Goal: Task Accomplishment & Management: Complete application form

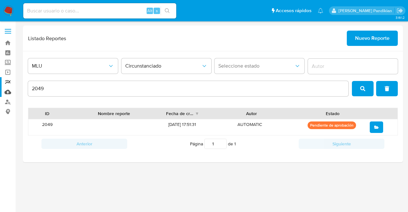
drag, startPoint x: 7, startPoint y: 89, endPoint x: 3, endPoint y: 88, distance: 4.0
click at [4, 89] on section "Bandeja Tablero Screening Búsqueda en Listas Watchlist Herramientas Operaciones…" at bounding box center [204, 106] width 408 height 212
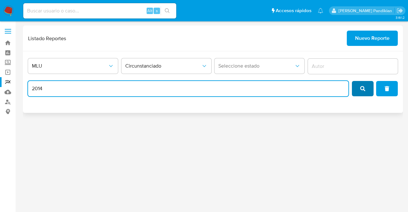
type input "2014"
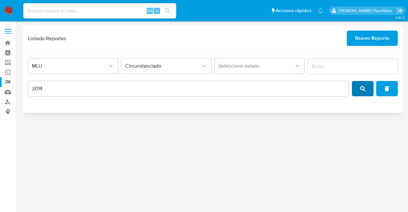
click at [363, 84] on span "search" at bounding box center [362, 89] width 5 height 14
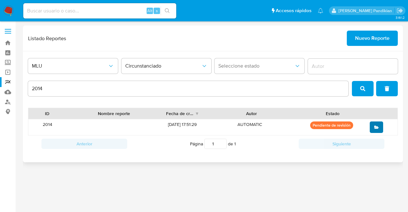
drag, startPoint x: 384, startPoint y: 125, endPoint x: 377, endPoint y: 126, distance: 7.1
click at [381, 125] on div at bounding box center [381, 127] width 32 height 16
click at [377, 126] on icon "open" at bounding box center [376, 127] width 4 height 4
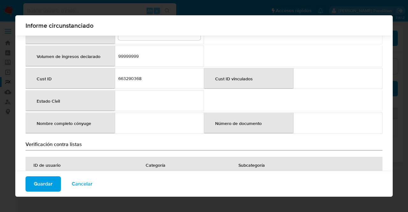
scroll to position [193, 0]
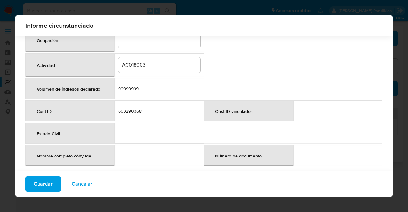
click at [129, 105] on td "663290368" at bounding box center [159, 110] width 89 height 21
click at [174, 111] on td "663290368" at bounding box center [159, 110] width 89 height 21
click at [134, 61] on input "AC018003" at bounding box center [159, 65] width 82 height 8
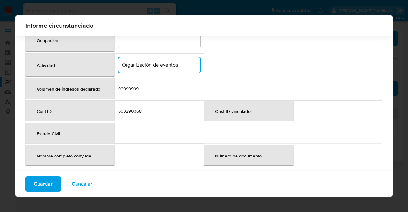
type input "Organización de eventos"
click at [218, 49] on table "Número de documento / RUT RUT 214537630018 Nombre completo / Razón Social CLUB …" at bounding box center [203, 16] width 357 height 303
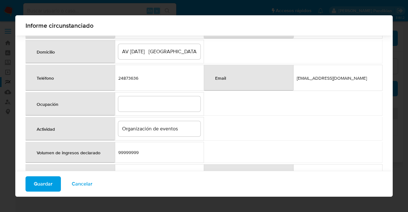
scroll to position [66, 0]
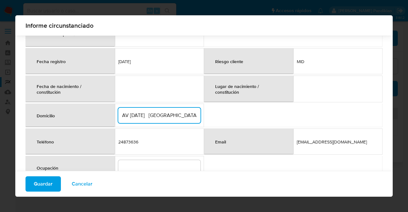
click at [180, 114] on input "AV 8 DE OCTUBRE 2847 MONTEVIDEO" at bounding box center [159, 115] width 82 height 8
type input "AV 8 DE OCTUBRE 2847, MONTEVIDEO"
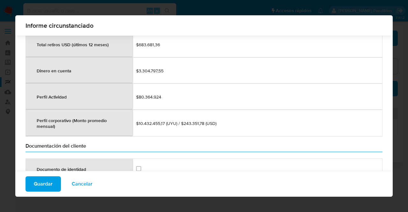
scroll to position [766, 0]
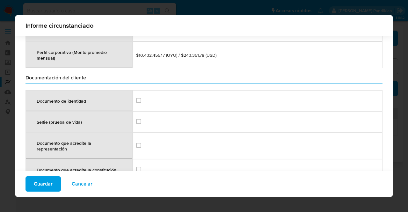
click at [134, 94] on td at bounding box center [258, 100] width 250 height 21
click at [136, 98] on input "checkbox" at bounding box center [138, 100] width 5 height 5
checkbox input "true"
click at [139, 119] on input "checkbox" at bounding box center [138, 121] width 5 height 5
checkbox input "true"
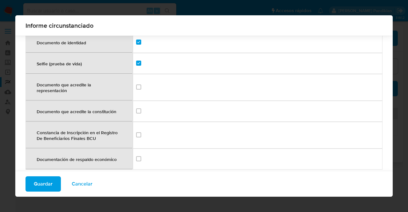
scroll to position [830, 0]
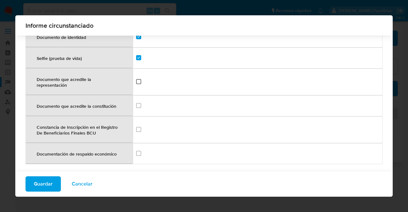
click at [138, 79] on input "checkbox" at bounding box center [138, 81] width 5 height 5
checkbox input "true"
click at [136, 102] on div at bounding box center [138, 105] width 5 height 6
click at [136, 103] on input "checkbox" at bounding box center [138, 105] width 5 height 5
checkbox input "true"
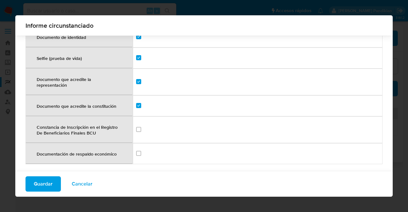
click at [140, 150] on div at bounding box center [257, 153] width 243 height 7
click at [138, 151] on input "checkbox" at bounding box center [138, 153] width 5 height 5
checkbox input "true"
click at [137, 127] on input "checkbox" at bounding box center [138, 129] width 5 height 5
checkbox input "true"
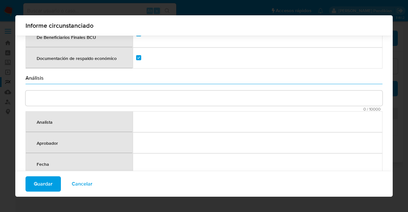
scroll to position [926, 0]
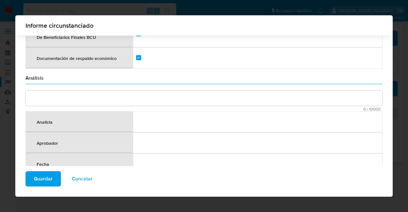
click at [128, 95] on textarea "comment" at bounding box center [203, 97] width 357 height 15
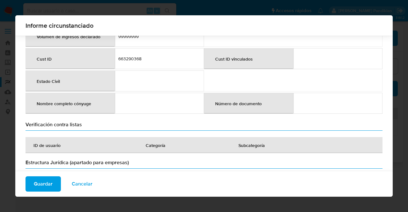
scroll to position [193, 0]
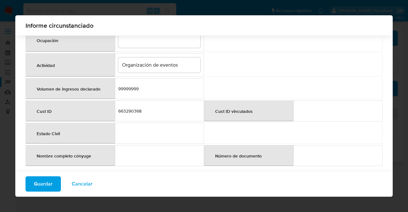
click at [129, 111] on div "663290368" at bounding box center [159, 111] width 82 height 6
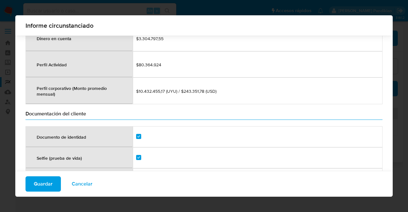
scroll to position [696, 0]
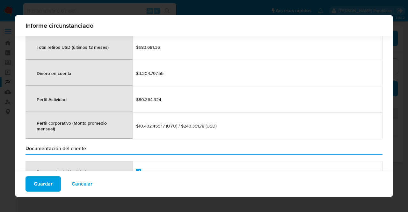
drag, startPoint x: 138, startPoint y: 121, endPoint x: 158, endPoint y: 120, distance: 20.1
click at [158, 123] on span "$10.432.455,17 (UYU) / $243.351,78 (USD)" at bounding box center [257, 126] width 243 height 6
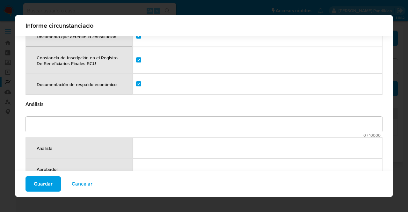
scroll to position [894, 0]
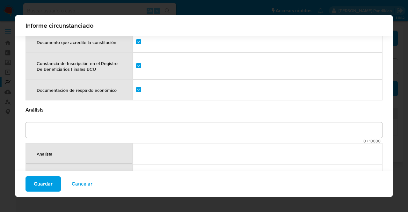
click at [150, 122] on textarea "comment" at bounding box center [203, 129] width 357 height 15
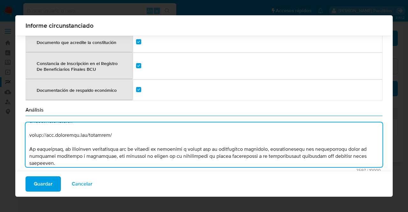
scroll to position [46, 0]
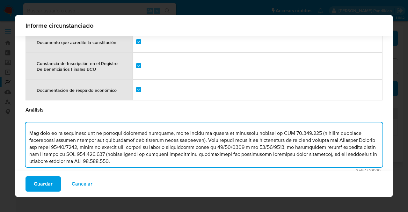
click at [273, 139] on textarea "comment" at bounding box center [203, 144] width 357 height 45
click at [276, 128] on textarea "comment" at bounding box center [203, 144] width 357 height 45
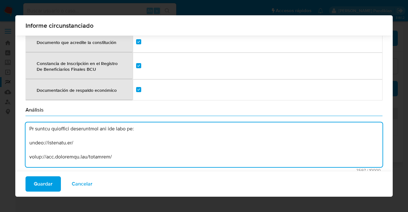
scroll to position [173, 0]
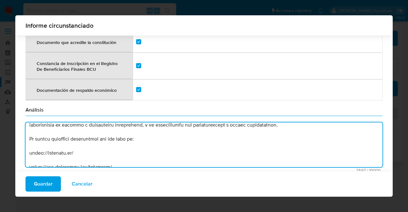
click at [29, 144] on textarea "comment" at bounding box center [203, 144] width 357 height 45
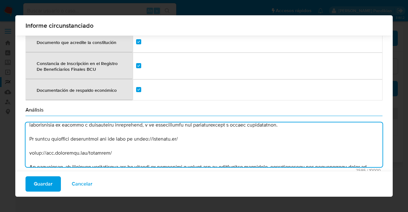
drag, startPoint x: 35, startPoint y: 132, endPoint x: 137, endPoint y: 131, distance: 101.9
click at [137, 131] on textarea "comment" at bounding box center [203, 144] width 357 height 45
click at [31, 144] on textarea "comment" at bounding box center [203, 144] width 357 height 45
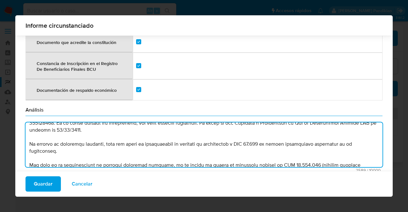
scroll to position [0, 0]
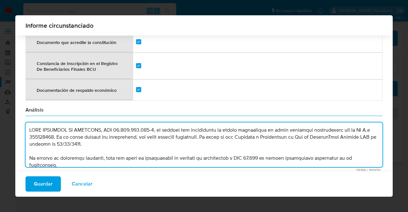
click at [122, 123] on textarea "comment" at bounding box center [203, 144] width 357 height 45
click at [130, 123] on textarea "comment" at bounding box center [203, 144] width 357 height 45
click at [139, 123] on textarea "comment" at bounding box center [203, 144] width 357 height 45
drag, startPoint x: 146, startPoint y: 121, endPoint x: 149, endPoint y: 123, distance: 3.3
click at [146, 122] on textarea "comment" at bounding box center [203, 144] width 357 height 45
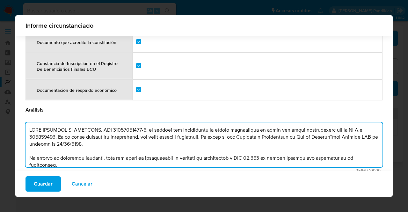
click at [148, 123] on textarea "comment" at bounding box center [203, 144] width 357 height 45
click at [178, 132] on textarea "comment" at bounding box center [203, 144] width 357 height 45
click at [185, 139] on textarea "comment" at bounding box center [203, 144] width 357 height 45
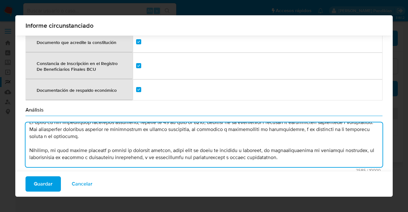
scroll to position [153, 0]
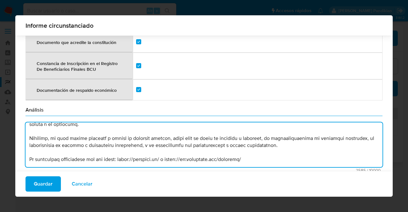
click at [29, 130] on textarea "comment" at bounding box center [203, 144] width 357 height 45
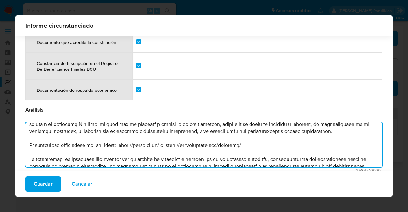
scroll to position [146, 0]
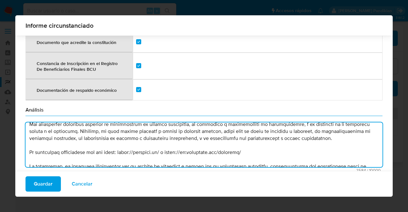
click at [307, 132] on textarea "comment" at bounding box center [203, 144] width 357 height 45
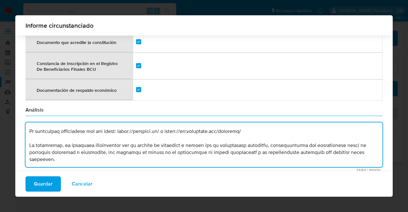
scroll to position [174, 0]
drag, startPoint x: 292, startPoint y: 133, endPoint x: 283, endPoint y: 125, distance: 12.6
click at [292, 133] on textarea "comment" at bounding box center [203, 144] width 357 height 45
click at [283, 125] on textarea "comment" at bounding box center [203, 144] width 357 height 45
drag, startPoint x: 99, startPoint y: 145, endPoint x: 26, endPoint y: 144, distance: 72.3
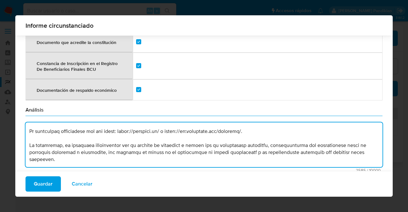
click at [26, 144] on textarea "comment" at bounding box center [203, 144] width 357 height 45
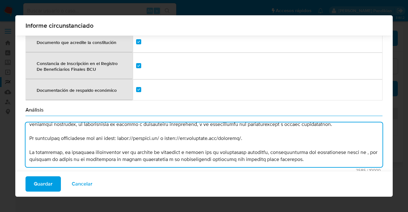
scroll to position [167, 0]
drag, startPoint x: 100, startPoint y: 136, endPoint x: 103, endPoint y: 135, distance: 3.2
click at [100, 135] on textarea "comment" at bounding box center [203, 144] width 357 height 45
click at [137, 144] on textarea "comment" at bounding box center [203, 144] width 357 height 45
click at [174, 143] on textarea "comment" at bounding box center [203, 144] width 357 height 45
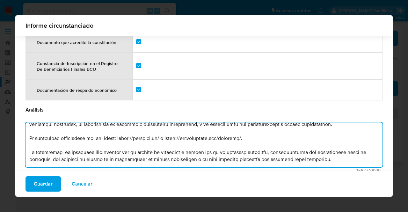
click at [218, 148] on textarea "comment" at bounding box center [203, 144] width 357 height 45
click at [257, 148] on textarea "comment" at bounding box center [203, 144] width 357 height 45
click at [289, 148] on textarea "comment" at bounding box center [203, 144] width 357 height 45
click at [325, 147] on textarea "comment" at bounding box center [203, 144] width 357 height 45
click at [91, 148] on textarea "comment" at bounding box center [203, 144] width 357 height 45
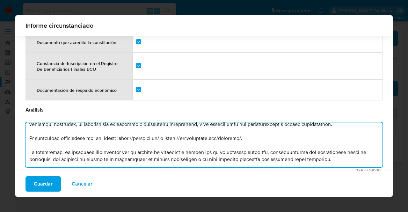
click at [50, 151] on textarea "comment" at bounding box center [203, 144] width 357 height 45
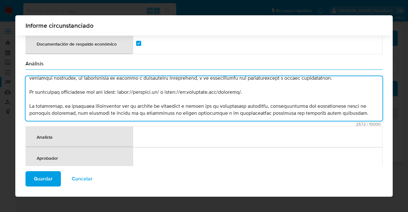
scroll to position [955, 0]
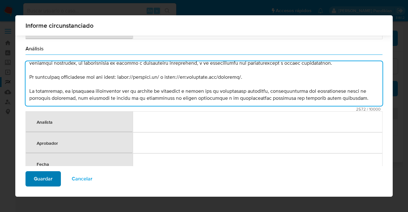
type textarea "CLUB NACIONAL DE FOOTBALL, RUT 214537630018, es titular del instrumento de dine…"
click at [45, 172] on span "Guardar" at bounding box center [43, 179] width 19 height 14
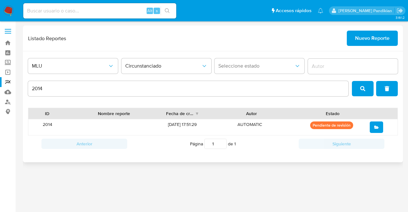
click at [357, 86] on button "search" at bounding box center [363, 88] width 22 height 15
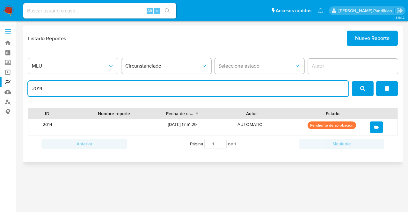
click at [54, 90] on input "2014" at bounding box center [188, 88] width 320 height 8
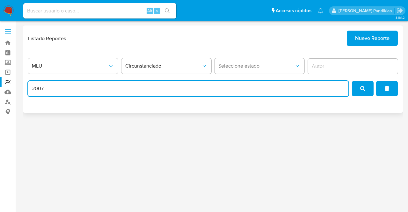
type input "2007"
click at [359, 86] on button "search" at bounding box center [363, 88] width 22 height 15
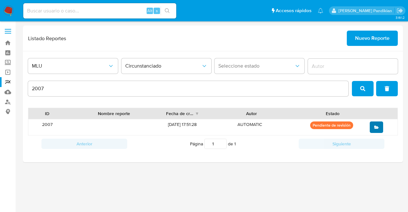
click at [375, 128] on icon "open" at bounding box center [376, 127] width 4 height 4
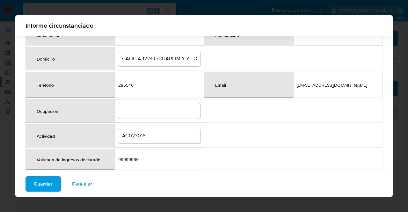
scroll to position [218, 0]
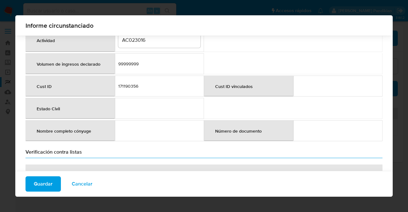
click at [127, 83] on div "171190356" at bounding box center [159, 86] width 82 height 6
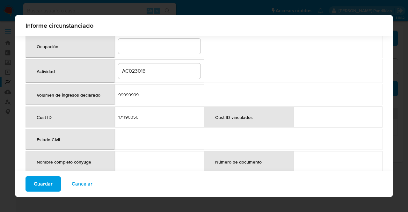
scroll to position [154, 0]
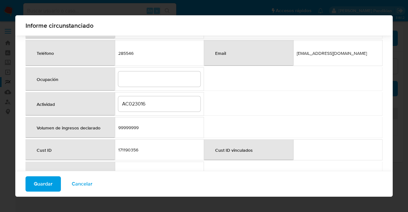
click at [127, 104] on input "AC023016" at bounding box center [159, 104] width 82 height 8
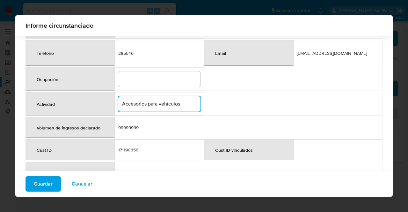
type input "Accesorios para vehículos"
click at [244, 110] on table "Número de documento / RUT RUT 210218730012 Nombre completo / Razón Social CYMAC…" at bounding box center [203, 54] width 357 height 303
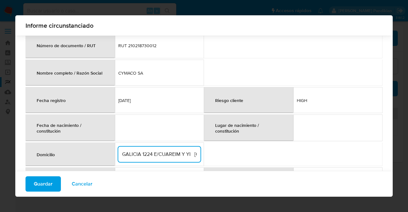
scroll to position [0, 31]
drag, startPoint x: 152, startPoint y: 153, endPoint x: 219, endPoint y: 151, distance: 67.5
click at [219, 151] on table "Número de documento / RUT RUT 210218730012 Nombre completo / Razón Social CYMAC…" at bounding box center [203, 182] width 357 height 303
click at [155, 150] on input "GALICIA 1224 E/CUAREIM Y YI MONTEVIDEO" at bounding box center [159, 154] width 82 height 8
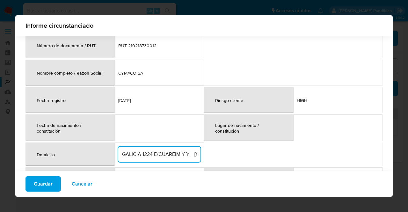
drag, startPoint x: 161, startPoint y: 153, endPoint x: 154, endPoint y: 153, distance: 7.0
click at [154, 153] on input "GALICIA 1224 E/CUAREIM Y YI MONTEVIDEO" at bounding box center [159, 154] width 82 height 8
type input "GALICIA 1224, MONTEVIDEO"
click at [327, 160] on table "Número de documento / RUT RUT 210218730012 Nombre completo / Razón Social CYMAC…" at bounding box center [203, 182] width 357 height 303
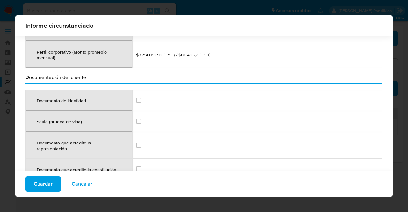
scroll to position [823, 0]
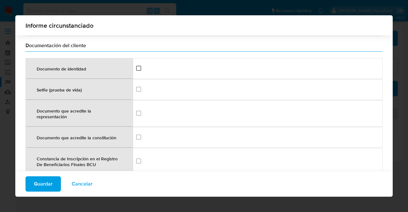
click at [136, 66] on input "checkbox" at bounding box center [138, 68] width 5 height 5
checkbox input "true"
drag, startPoint x: 138, startPoint y: 82, endPoint x: 139, endPoint y: 85, distance: 3.6
click at [138, 87] on input "checkbox" at bounding box center [138, 89] width 5 height 5
checkbox input "true"
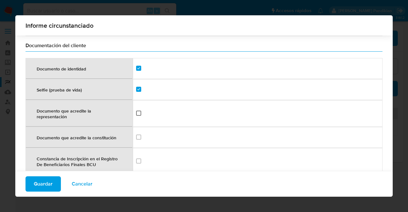
click at [137, 111] on input "checkbox" at bounding box center [138, 113] width 5 height 5
checkbox input "true"
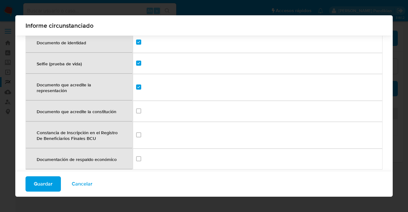
scroll to position [887, 0]
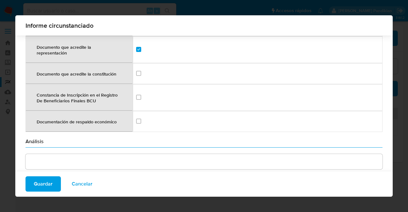
click at [133, 65] on td at bounding box center [258, 73] width 250 height 21
click at [136, 71] on input "checkbox" at bounding box center [138, 73] width 5 height 5
checkbox input "true"
click at [136, 118] on input "checkbox" at bounding box center [138, 120] width 5 height 5
checkbox input "true"
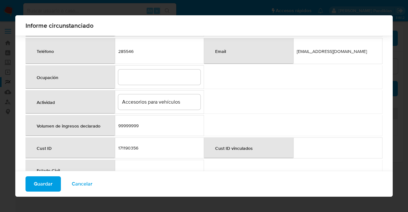
scroll to position [154, 0]
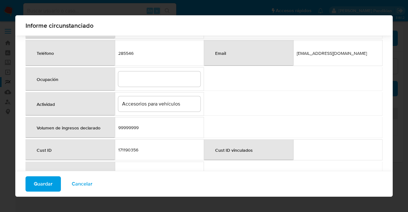
click at [124, 152] on td "171190356" at bounding box center [159, 149] width 89 height 21
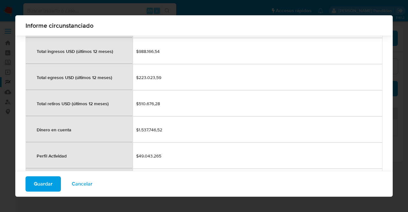
scroll to position [727, 0]
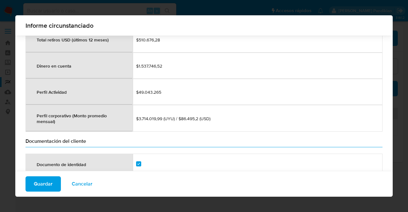
drag, startPoint x: 137, startPoint y: 113, endPoint x: 154, endPoint y: 114, distance: 16.3
click at [154, 116] on span "$3.714.019,99 (UYU) / $86.495,2 (USD)" at bounding box center [257, 119] width 243 height 6
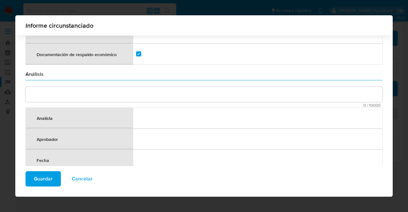
scroll to position [955, 0]
click at [119, 90] on textarea "comment" at bounding box center [203, 93] width 357 height 15
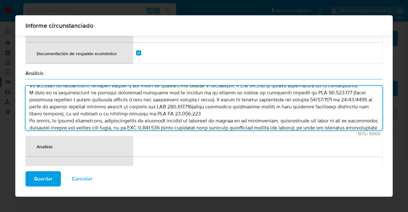
scroll to position [0, 0]
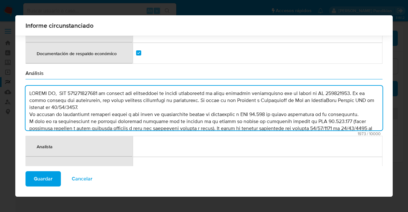
click at [107, 98] on textarea "comment" at bounding box center [203, 108] width 357 height 45
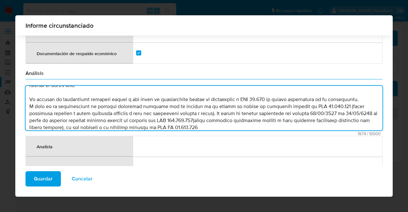
scroll to position [32, 0]
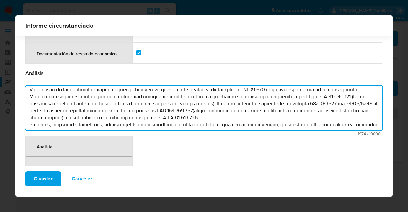
click at [364, 86] on textarea "comment" at bounding box center [203, 108] width 357 height 45
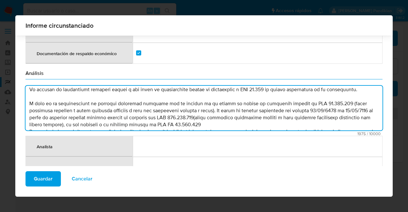
scroll to position [39, 0]
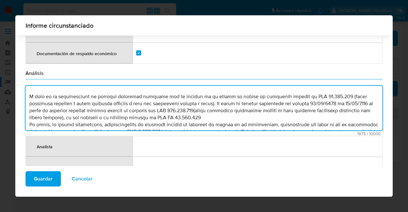
drag, startPoint x: 286, startPoint y: 95, endPoint x: 298, endPoint y: 103, distance: 14.3
click at [286, 95] on textarea "comment" at bounding box center [203, 108] width 357 height 45
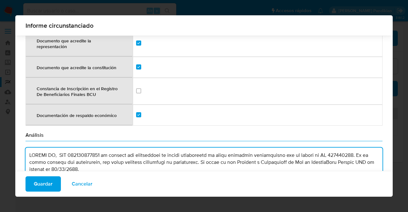
scroll to position [979, 0]
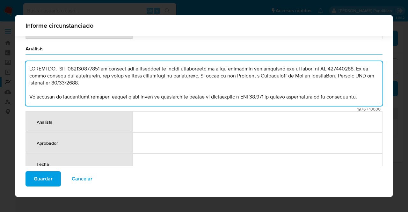
type textarea "CYMACO SA, RUT 210218730012 es titular del instrumento de dinero electrónico en…"
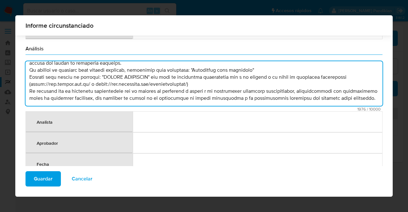
scroll to position [984, 0]
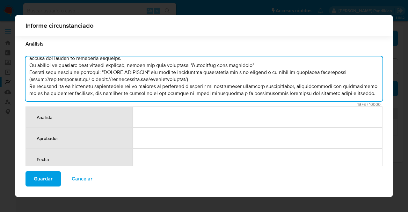
drag, startPoint x: 34, startPoint y: 62, endPoint x: 305, endPoint y: 179, distance: 295.4
click at [305, 179] on div "Informe circunstanciado Datos identificatorios Número de documento / RUT RUT 21…" at bounding box center [203, 105] width 377 height 181
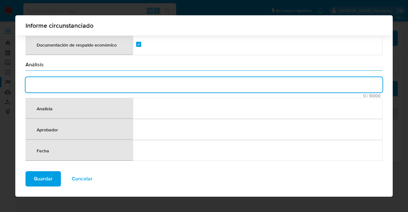
scroll to position [955, 0]
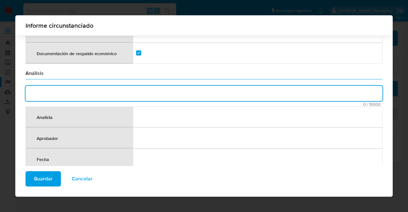
paste textarea "CYMACO S.A., RUT 21.021.873.001-2, es titular del instrumento de dinero electró…"
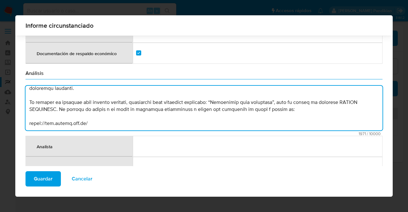
scroll to position [103, 0]
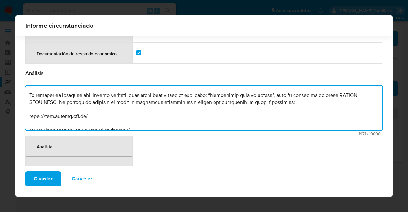
click at [29, 116] on textarea "comment" at bounding box center [203, 108] width 357 height 45
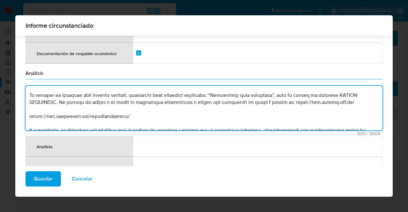
drag, startPoint x: 194, startPoint y: 101, endPoint x: 292, endPoint y: 101, distance: 98.1
click at [292, 101] on textarea "comment" at bounding box center [203, 108] width 357 height 45
click at [59, 102] on textarea "comment" at bounding box center [203, 108] width 357 height 45
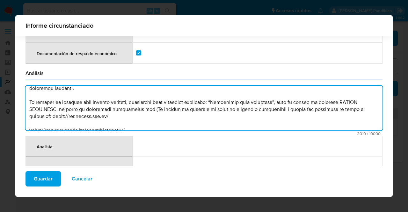
drag, startPoint x: 121, startPoint y: 109, endPoint x: 54, endPoint y: 107, distance: 66.6
click at [54, 107] on textarea "comment" at bounding box center [203, 108] width 357 height 45
drag, startPoint x: 54, startPoint y: 108, endPoint x: 119, endPoint y: 109, distance: 65.3
click at [119, 109] on textarea "comment" at bounding box center [203, 108] width 357 height 45
click at [153, 102] on textarea "comment" at bounding box center [203, 108] width 357 height 45
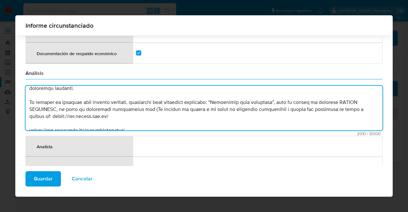
paste textarea "https://www.cymaco.com.uy/"
drag, startPoint x: 195, startPoint y: 110, endPoint x: 29, endPoint y: 110, distance: 165.3
click at [29, 110] on textarea "comment" at bounding box center [203, 108] width 357 height 45
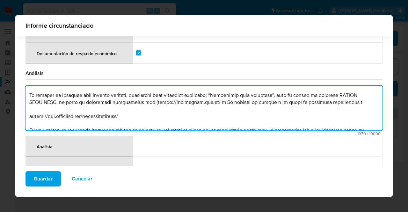
scroll to position [125, 0]
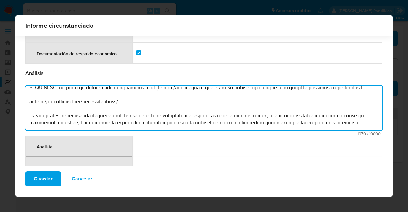
drag, startPoint x: 132, startPoint y: 92, endPoint x: 23, endPoint y: 96, distance: 109.0
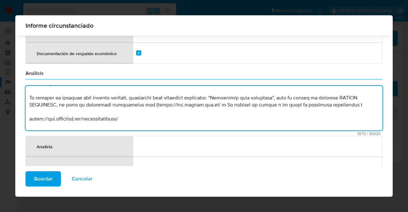
scroll to position [93, 0]
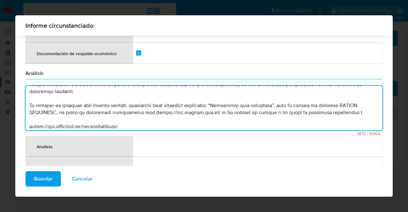
click at [221, 113] on textarea "comment" at bounding box center [203, 108] width 357 height 45
paste textarea "https://www.instagram.com/cymacorepuestos/"
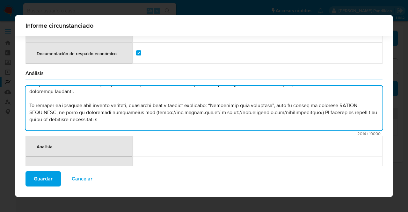
drag, startPoint x: 326, startPoint y: 111, endPoint x: 367, endPoint y: 113, distance: 41.4
click at [367, 113] on textarea "comment" at bounding box center [203, 108] width 357 height 45
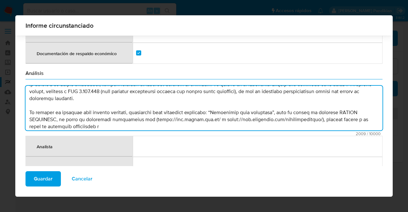
click at [362, 113] on textarea "comment" at bounding box center [203, 108] width 357 height 45
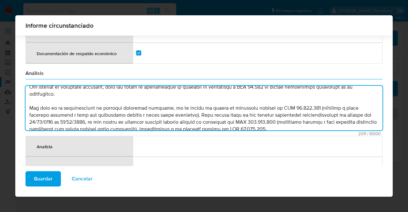
scroll to position [0, 0]
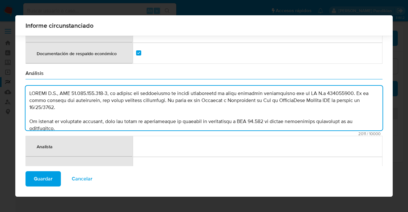
click at [80, 86] on textarea "comment" at bounding box center [203, 108] width 357 height 45
click at [88, 86] on textarea "comment" at bounding box center [203, 108] width 357 height 45
click at [96, 86] on textarea "comment" at bounding box center [203, 108] width 357 height 45
click at [103, 86] on textarea "comment" at bounding box center [203, 108] width 357 height 45
click at [107, 87] on textarea "comment" at bounding box center [203, 108] width 357 height 45
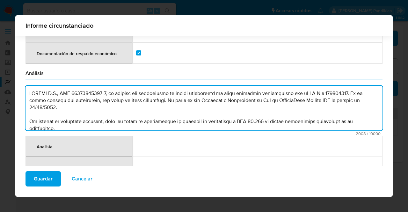
click at [103, 87] on textarea "comment" at bounding box center [203, 108] width 357 height 45
click at [105, 88] on textarea "comment" at bounding box center [203, 108] width 357 height 45
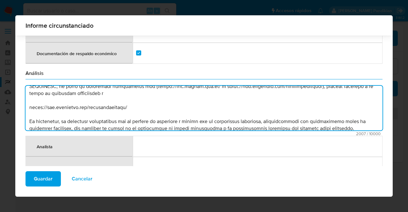
scroll to position [127, 0]
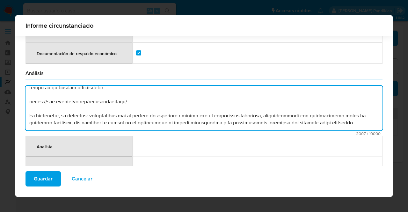
click at [144, 86] on textarea "comment" at bounding box center [203, 108] width 357 height 45
drag, startPoint x: 140, startPoint y: 103, endPoint x: 133, endPoint y: 84, distance: 20.0
click at [133, 86] on textarea "comment" at bounding box center [203, 108] width 357 height 45
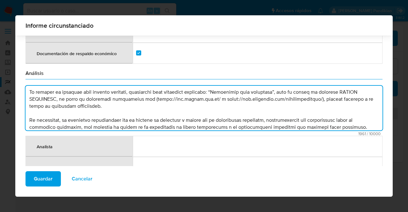
scroll to position [118, 0]
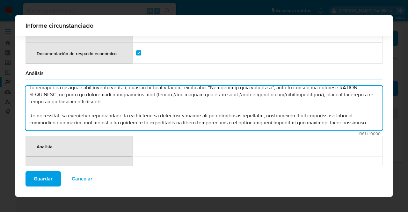
drag, startPoint x: 144, startPoint y: 112, endPoint x: 170, endPoint y: 111, distance: 25.8
click at [144, 112] on textarea "comment" at bounding box center [203, 108] width 357 height 45
type textarea "CYMACO S.A., RUT 210218730012, es titular del instrumento de dinero electrónico…"
click at [49, 178] on span "Guardar" at bounding box center [43, 179] width 19 height 14
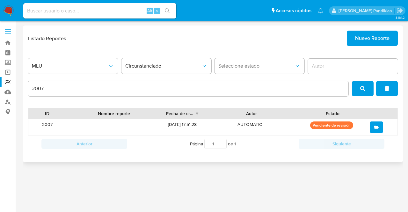
click at [367, 81] on button "search" at bounding box center [363, 88] width 22 height 15
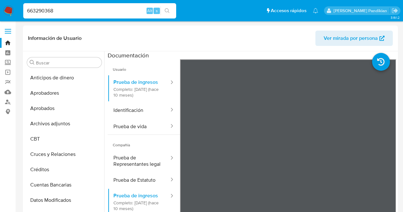
select select "10"
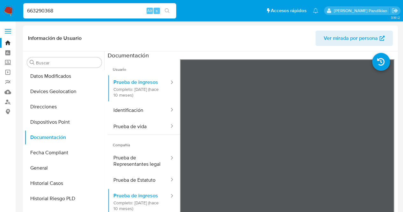
drag, startPoint x: 78, startPoint y: 10, endPoint x: 0, endPoint y: 12, distance: 78.4
click at [0, 12] on nav "Pausado Ver notificaciones 663290368 Alt s Accesos rápidos Presiona las siguien…" at bounding box center [201, 10] width 403 height 21
paste input "171190356"
type input "171190356"
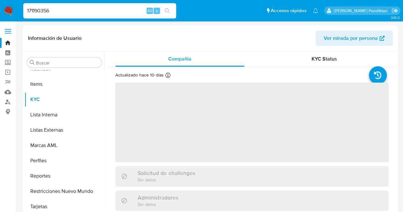
scroll to position [315, 0]
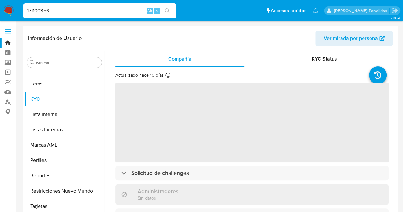
select select "10"
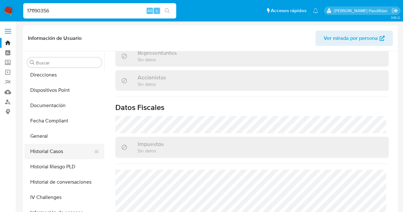
scroll to position [60, 0]
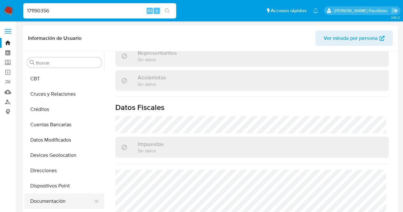
click at [69, 205] on button "Documentación" at bounding box center [62, 200] width 75 height 15
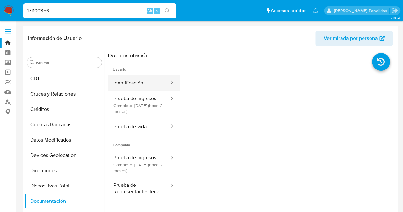
click at [145, 87] on button "Identificación" at bounding box center [139, 83] width 62 height 16
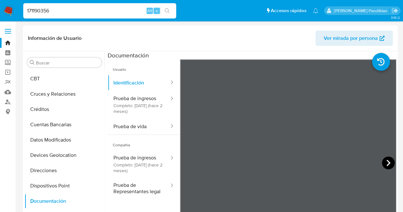
click at [386, 160] on icon at bounding box center [388, 162] width 13 height 13
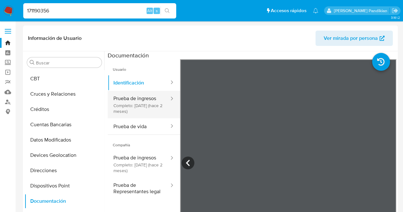
click at [157, 115] on button "Prueba de ingresos Completo: [DATE] (hace 2 meses)" at bounding box center [139, 104] width 62 height 27
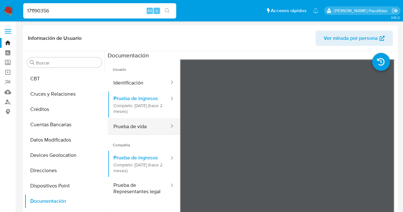
click at [142, 121] on button "Prueba de vida" at bounding box center [139, 126] width 62 height 16
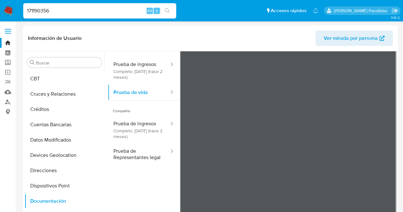
scroll to position [54, 0]
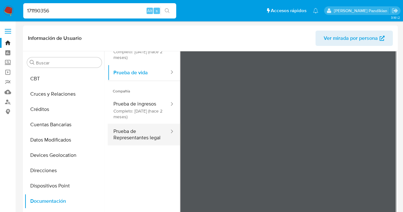
click at [136, 138] on button "Prueba de Representantes legal" at bounding box center [139, 135] width 62 height 22
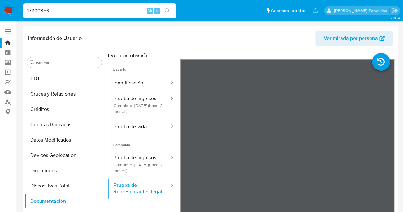
scroll to position [283, 0]
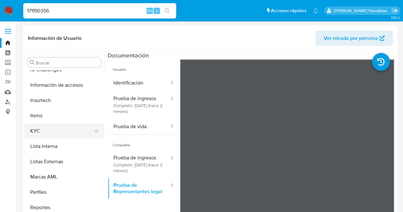
click at [42, 132] on button "KYC" at bounding box center [62, 130] width 75 height 15
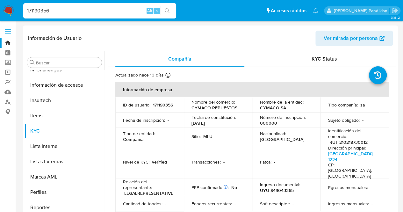
click at [202, 116] on p "Fecha de constitución :" at bounding box center [213, 117] width 45 height 6
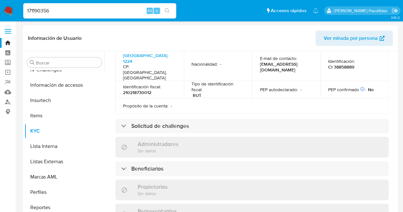
scroll to position [243, 0]
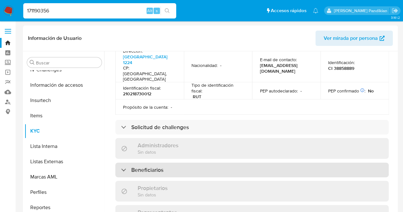
click at [160, 166] on h3 "Beneficiarios" at bounding box center [147, 169] width 32 height 7
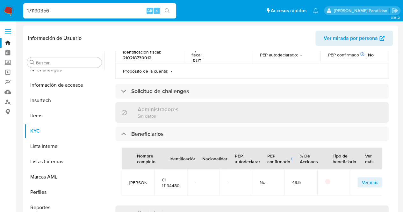
scroll to position [307, 0]
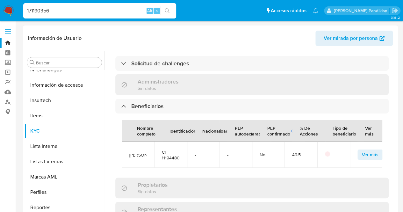
click at [373, 150] on span "Ver más" at bounding box center [370, 154] width 17 height 9
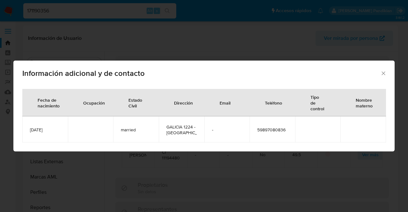
click at [384, 73] on icon "Cerrar" at bounding box center [383, 73] width 6 height 6
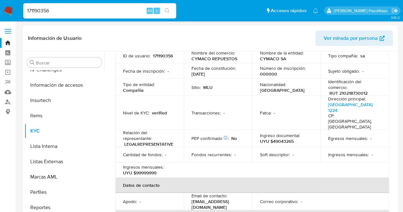
scroll to position [0, 0]
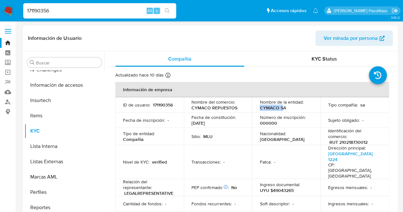
drag, startPoint x: 255, startPoint y: 108, endPoint x: 282, endPoint y: 110, distance: 27.2
click at [282, 110] on td "Nombre de la entidad : CYMACO SA" at bounding box center [286, 104] width 68 height 15
drag, startPoint x: 287, startPoint y: 107, endPoint x: 258, endPoint y: 107, distance: 29.3
click at [258, 107] on td "Nombre de la entidad : CYMACO SA" at bounding box center [286, 104] width 68 height 15
copy p "CYMACO SA"
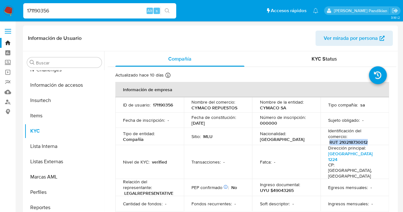
drag, startPoint x: 327, startPoint y: 141, endPoint x: 367, endPoint y: 141, distance: 39.8
click at [367, 141] on div "Identificación del comercio : RUT 210218730012" at bounding box center [354, 136] width 53 height 17
drag, startPoint x: 356, startPoint y: 142, endPoint x: 284, endPoint y: 70, distance: 101.8
drag, startPoint x: 326, startPoint y: 142, endPoint x: 370, endPoint y: 143, distance: 44.0
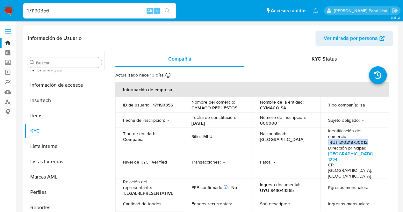
click at [371, 143] on div "Identificación del comercio : RUT 210218730012" at bounding box center [354, 136] width 53 height 17
copy div "RUT 210218730012"
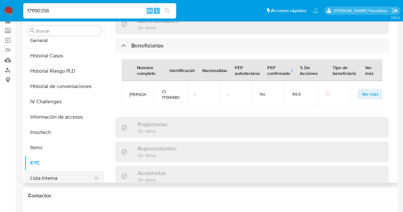
scroll to position [188, 0]
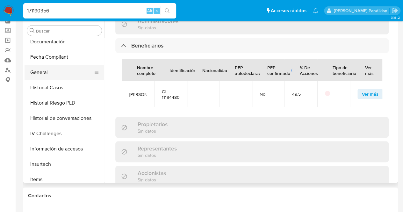
click at [56, 68] on button "General" at bounding box center [62, 72] width 75 height 15
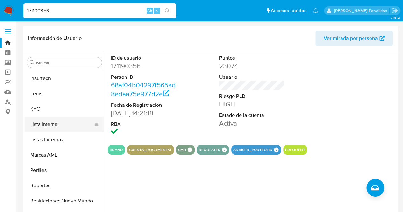
scroll to position [315, 0]
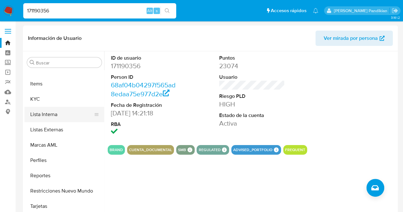
click at [49, 107] on button "Lista Interna" at bounding box center [62, 114] width 75 height 15
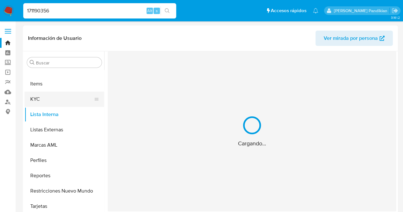
click at [70, 93] on button "KYC" at bounding box center [62, 98] width 75 height 15
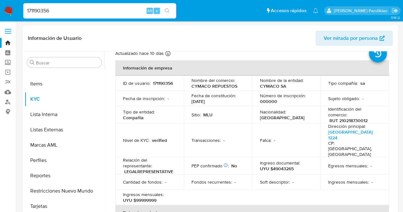
scroll to position [32, 0]
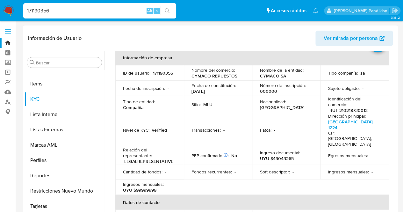
click at [270, 155] on p "UYU $49043265" at bounding box center [277, 158] width 34 height 6
drag, startPoint x: 271, startPoint y: 153, endPoint x: 274, endPoint y: 152, distance: 3.3
click at [272, 155] on p "UYU $49043265" at bounding box center [277, 158] width 34 height 6
drag, startPoint x: 271, startPoint y: 150, endPoint x: 295, endPoint y: 152, distance: 23.6
click at [295, 152] on div "Ingreso documental : UYU $49043265" at bounding box center [286, 155] width 53 height 11
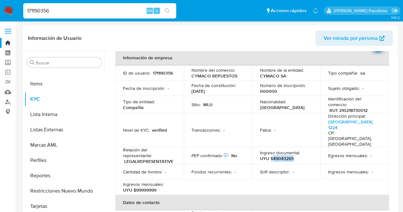
copy p "49043265"
click at [317, 147] on td "Ingreso documental : UYU $49043265" at bounding box center [286, 155] width 68 height 17
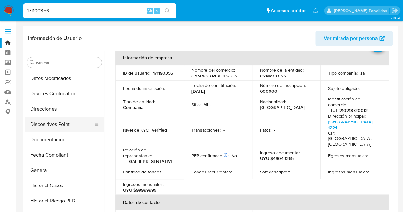
scroll to position [124, 0]
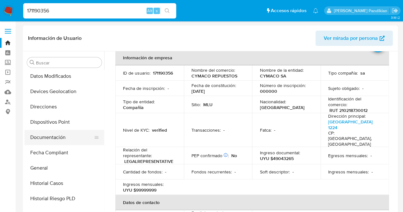
click at [64, 141] on button "Documentación" at bounding box center [62, 137] width 75 height 15
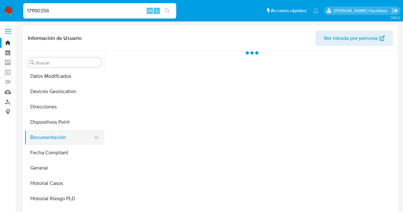
scroll to position [0, 0]
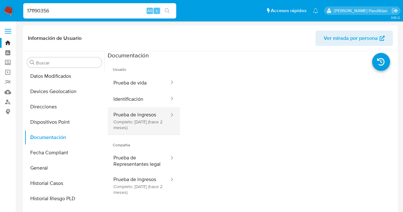
click at [152, 124] on button "Prueba de ingresos Completo: [DATE] (hace 2 meses)" at bounding box center [139, 120] width 62 height 27
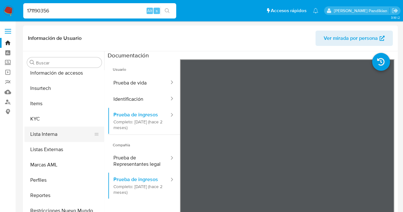
scroll to position [315, 0]
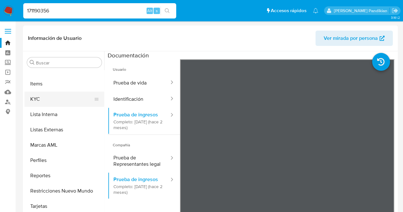
click at [50, 104] on button "KYC" at bounding box center [62, 98] width 75 height 15
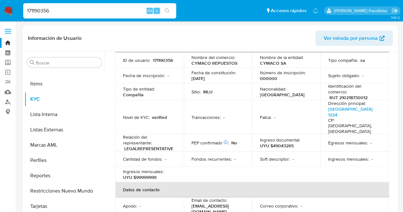
scroll to position [0, 0]
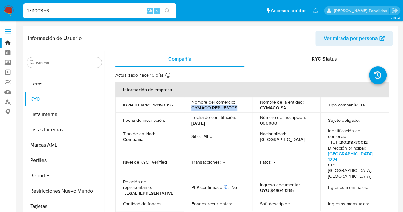
drag, startPoint x: 189, startPoint y: 109, endPoint x: 235, endPoint y: 109, distance: 46.2
click at [235, 109] on td "Nombre del comercio : CYMACO REPUESTOS" at bounding box center [218, 104] width 68 height 15
copy p "CYMACO REPUESTOS"
